Goal: Book appointment/travel/reservation

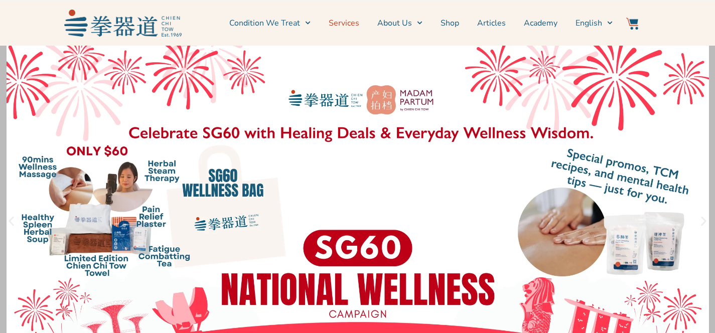
click at [357, 28] on link "Services" at bounding box center [344, 23] width 31 height 25
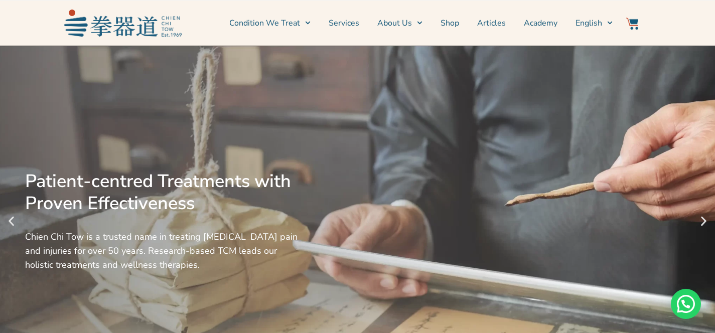
scroll to position [176, 0]
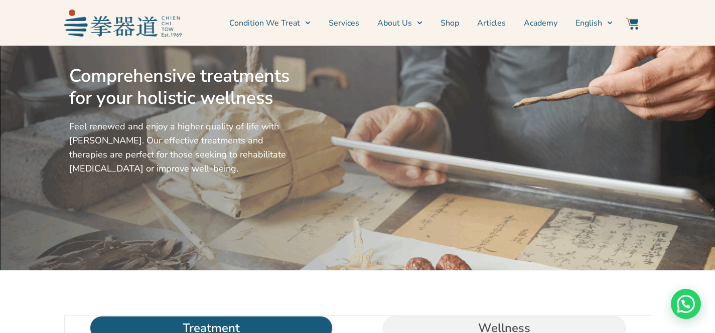
scroll to position [76, 0]
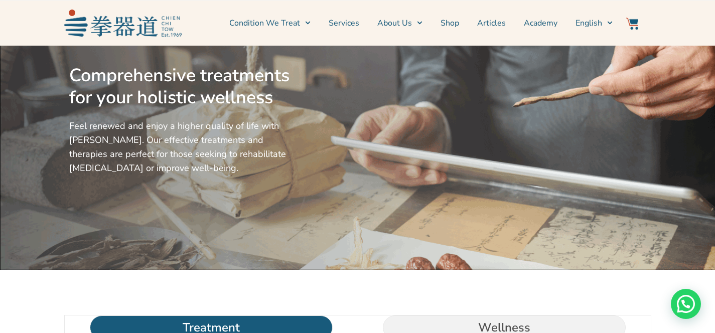
click at [358, 20] on link "Services" at bounding box center [344, 23] width 31 height 25
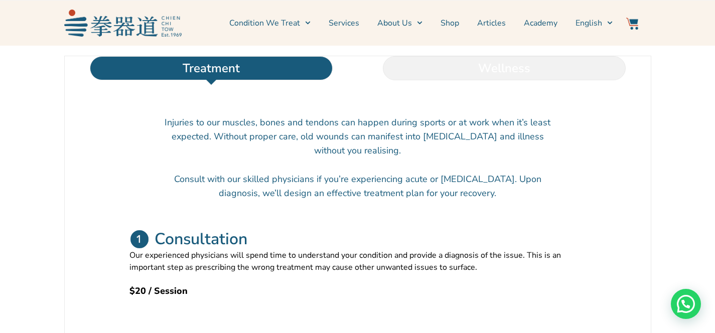
scroll to position [335, 0]
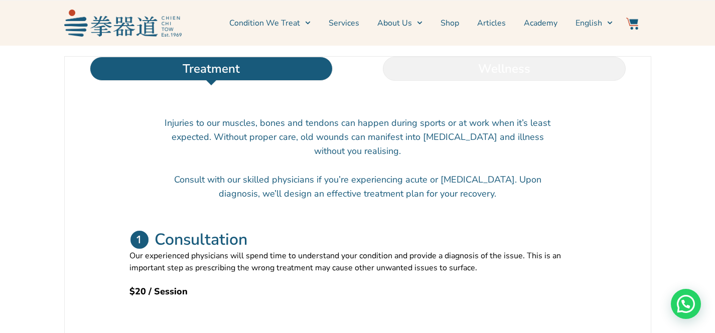
click at [481, 81] on li "Wellness" at bounding box center [504, 69] width 293 height 24
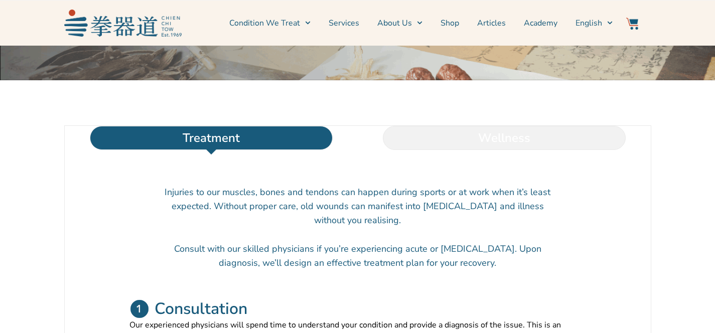
click at [501, 150] on li "Wellness" at bounding box center [504, 138] width 293 height 24
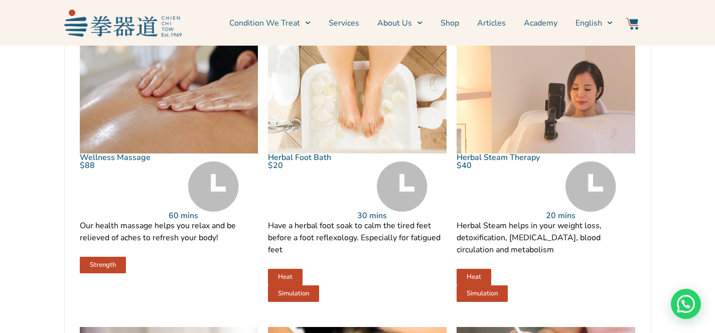
scroll to position [500, 0]
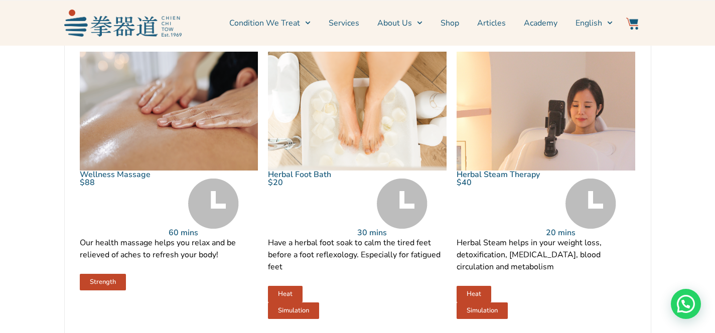
click at [224, 88] on img at bounding box center [169, 111] width 179 height 119
